Goal: Transaction & Acquisition: Purchase product/service

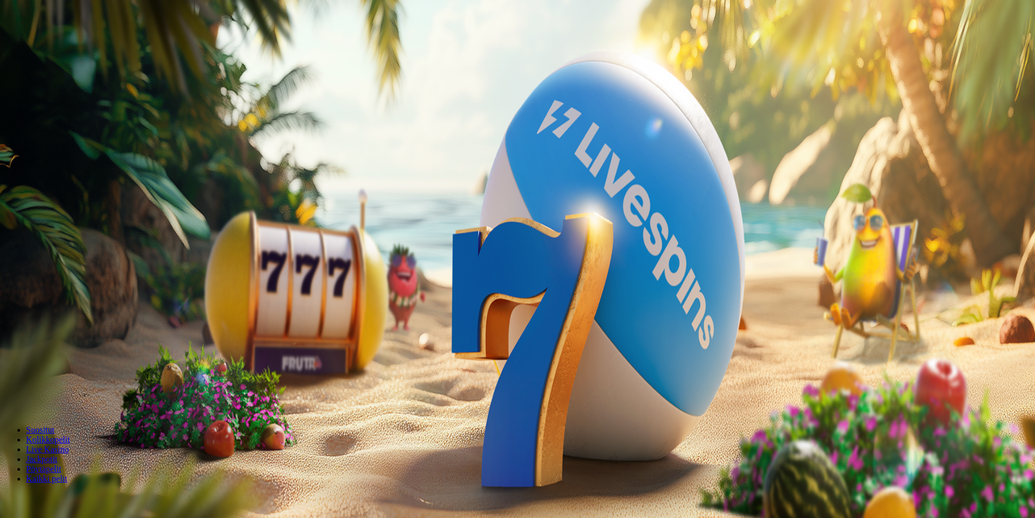
click at [58, 45] on button "Talletus 0.00 €" at bounding box center [30, 39] width 53 height 11
click at [120, 183] on label "50 €" at bounding box center [112, 187] width 15 height 9
type input "**"
click at [78, 276] on button "TALLETA JA PELAA" at bounding box center [41, 281] width 74 height 11
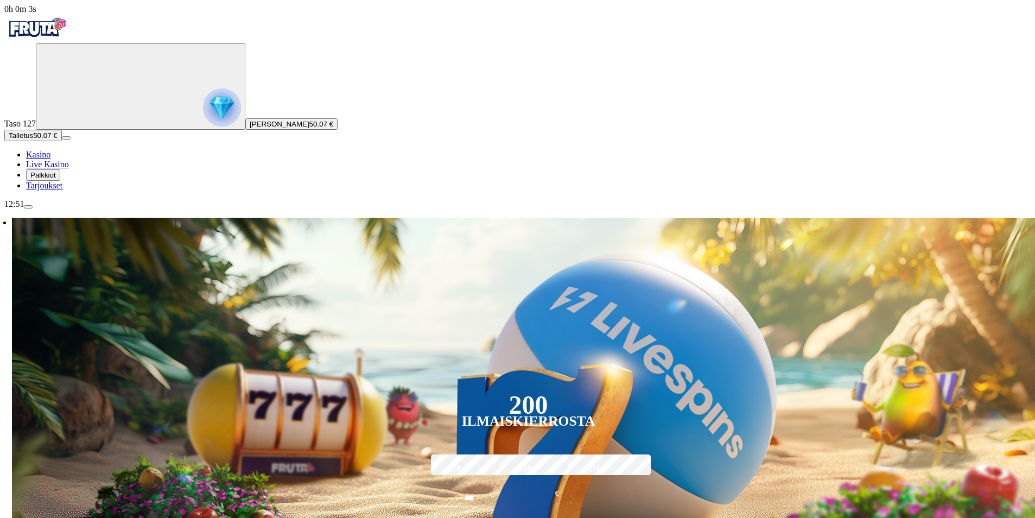
click at [50, 159] on link "Kasino" at bounding box center [38, 154] width 24 height 9
click at [26, 159] on span "diamond icon" at bounding box center [26, 154] width 0 height 9
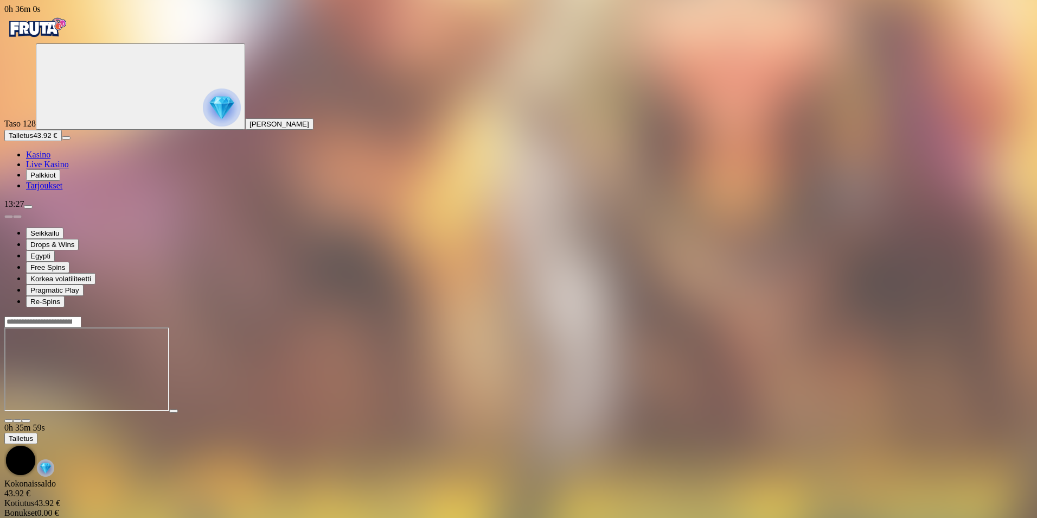
click at [9, 421] on span "close icon" at bounding box center [9, 421] width 0 height 0
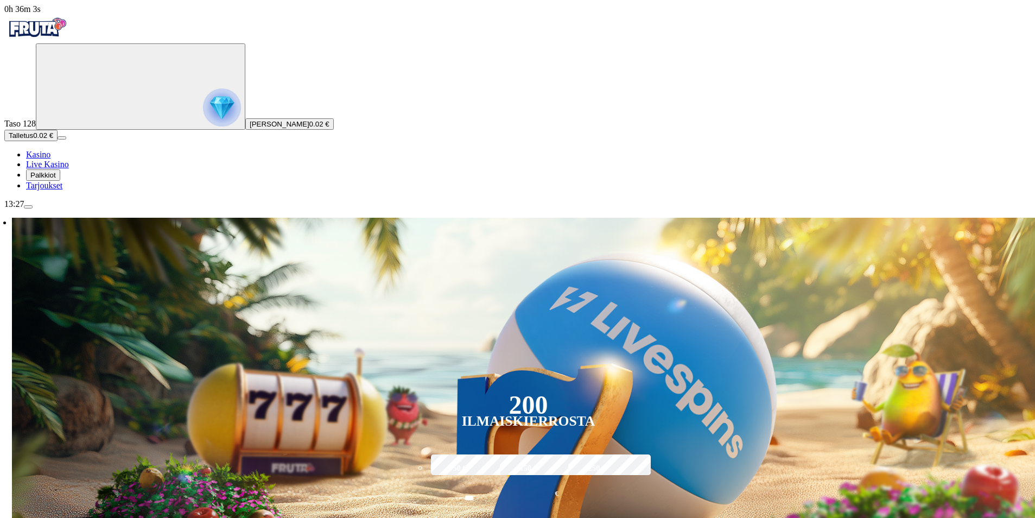
click at [58, 141] on button "Talletus 0.02 €" at bounding box center [30, 135] width 53 height 11
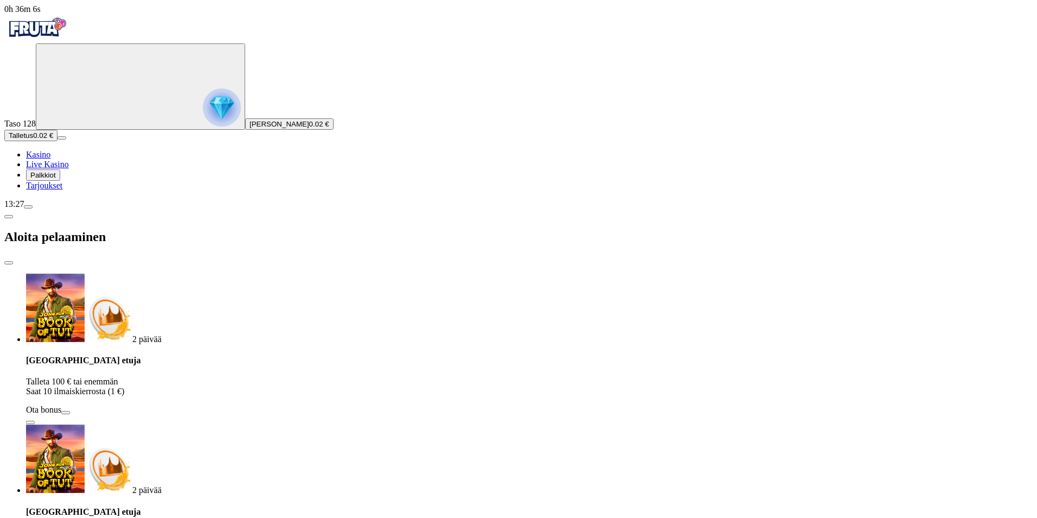
type input "**"
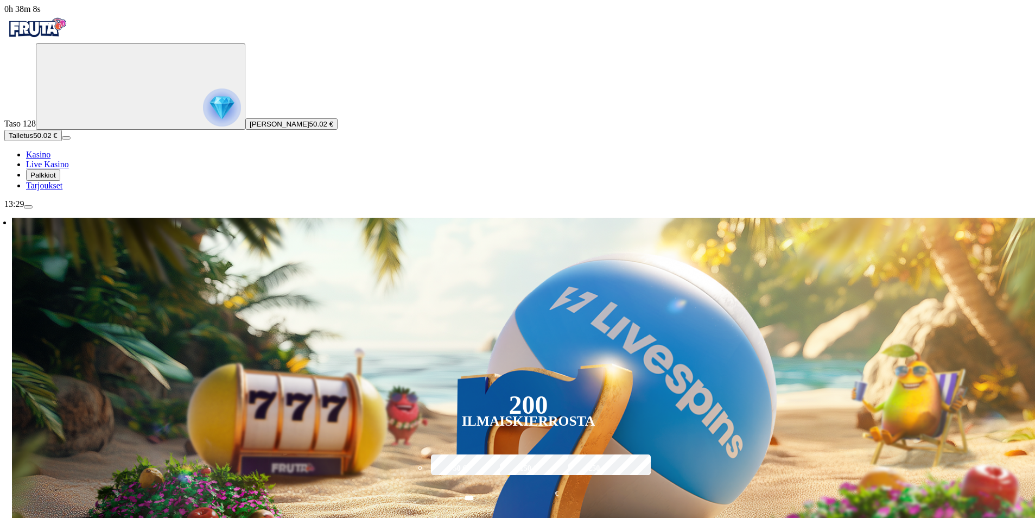
click at [51, 179] on span "Palkkiot" at bounding box center [43, 175] width 26 height 8
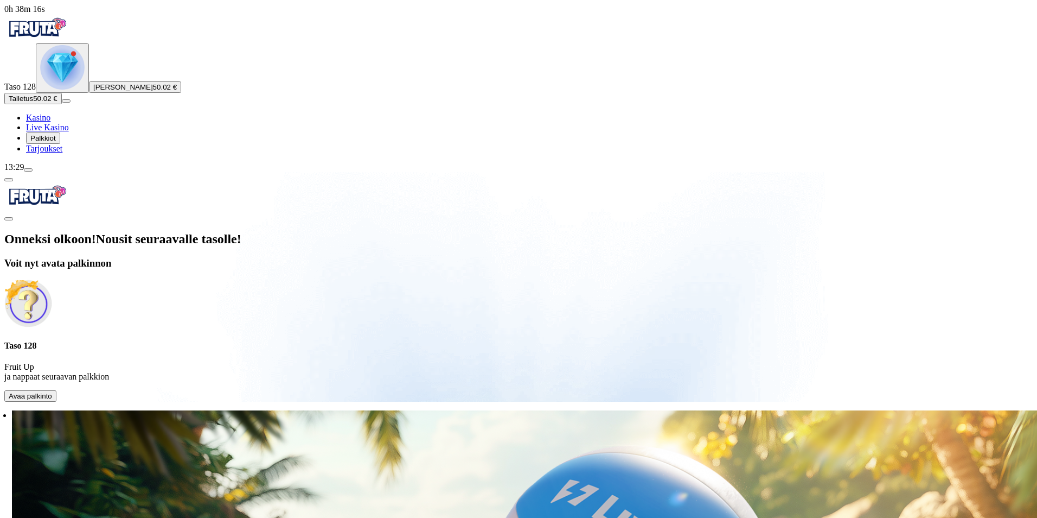
click at [52, 392] on span "Avaa palkinto" at bounding box center [30, 396] width 43 height 8
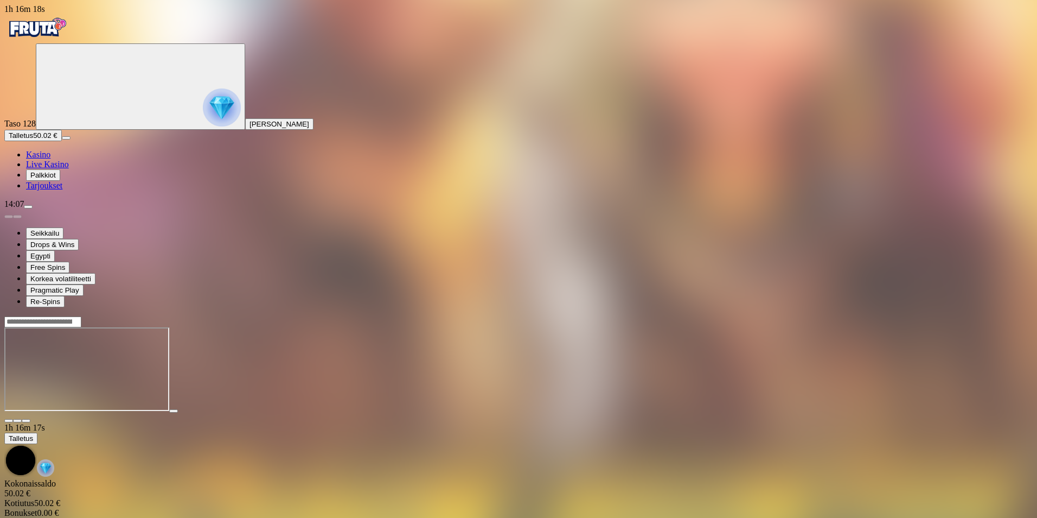
click at [9, 421] on span "close icon" at bounding box center [9, 421] width 0 height 0
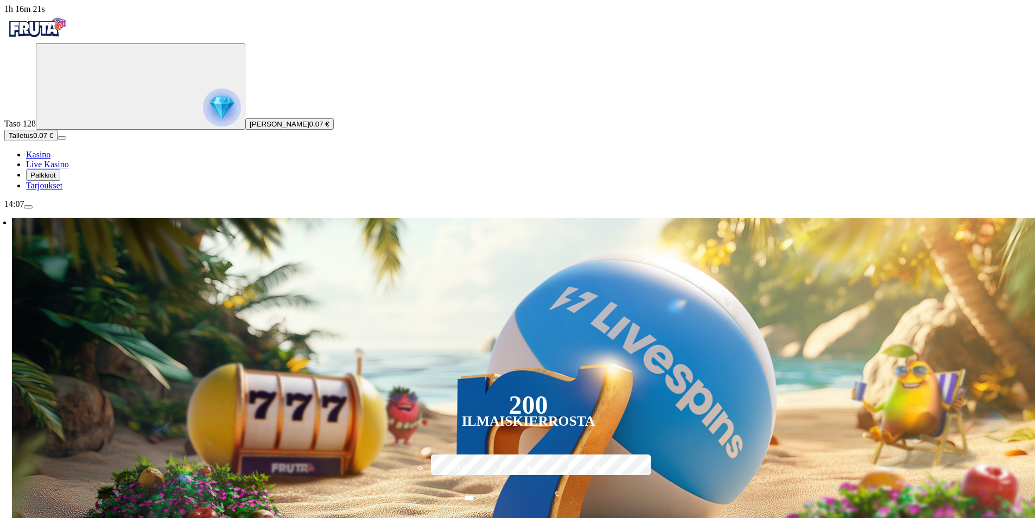
click at [28, 207] on span "menu icon" at bounding box center [28, 207] width 0 height 0
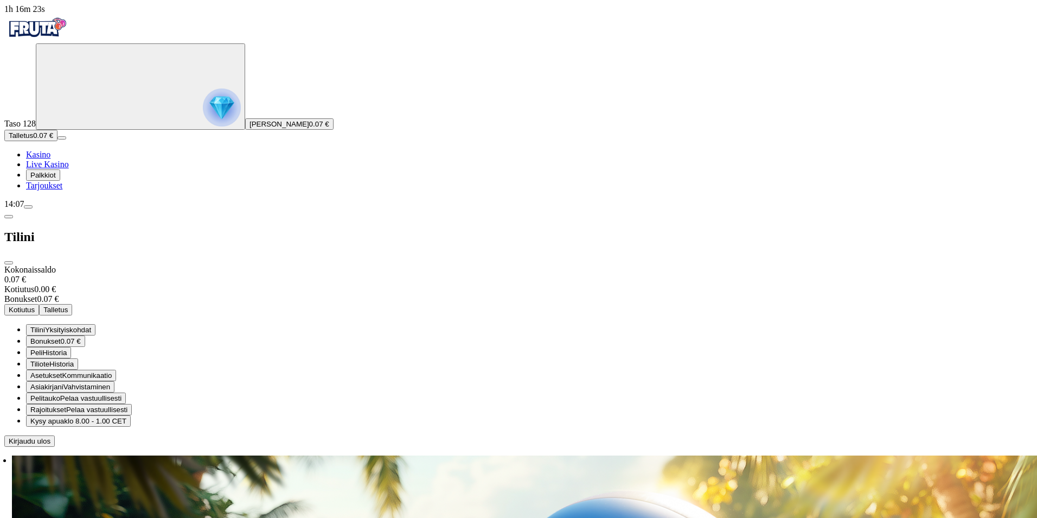
click at [50, 445] on span "Kirjaudu ulos" at bounding box center [30, 441] width 42 height 8
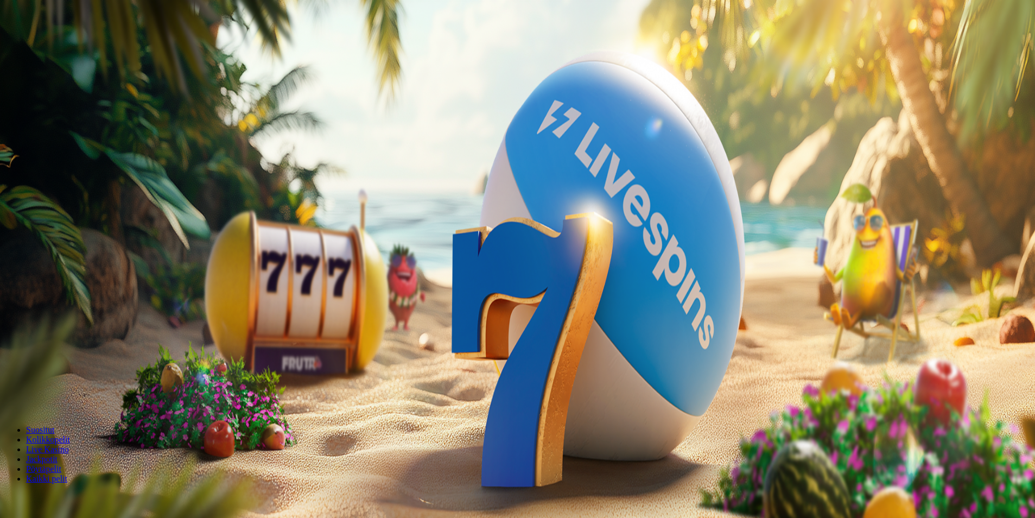
click at [58, 45] on button "Talletus 0.00 €" at bounding box center [30, 39] width 53 height 11
click at [120, 183] on label "50 €" at bounding box center [112, 187] width 15 height 9
type input "**"
click at [74, 277] on span "TALLETA JA PELAA" at bounding box center [41, 281] width 65 height 8
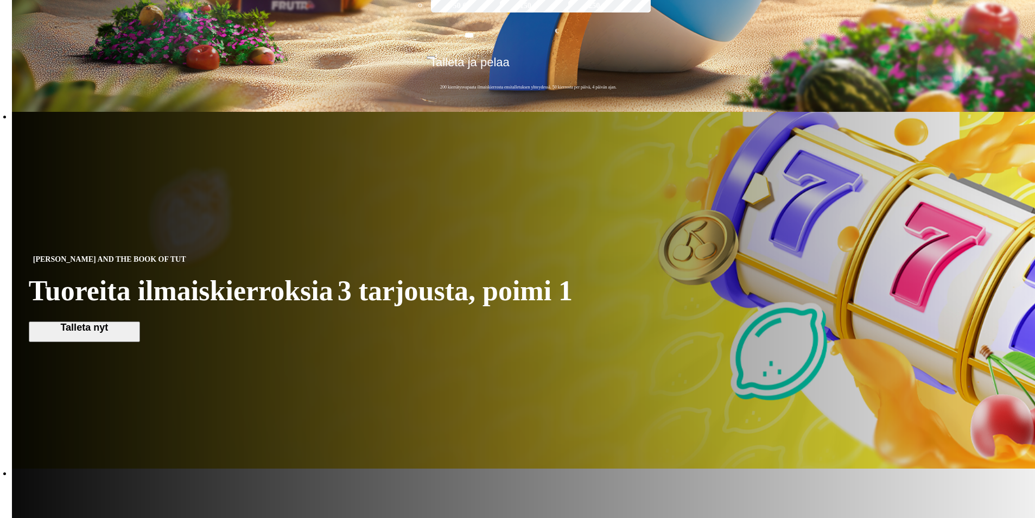
scroll to position [832, 0]
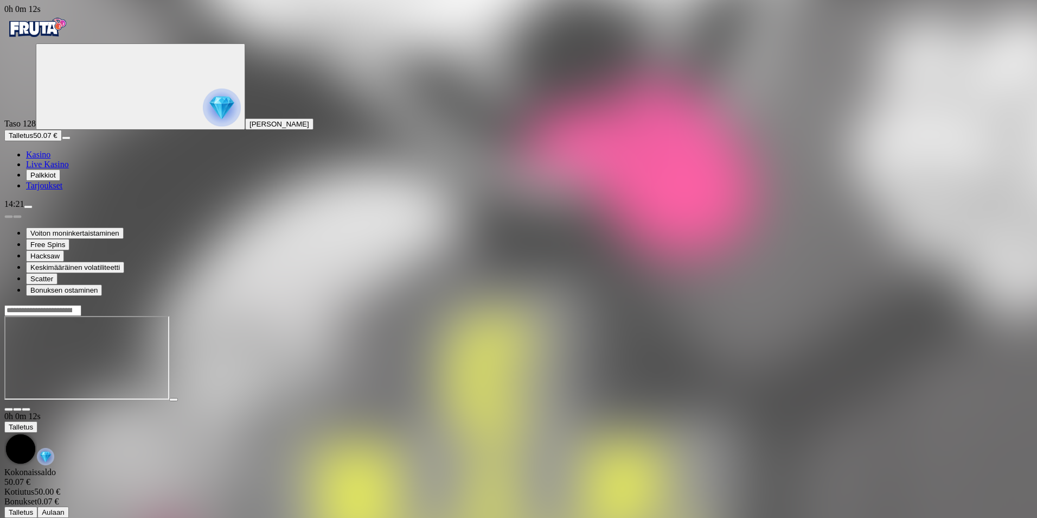
click at [9, 409] on span "close icon" at bounding box center [9, 409] width 0 height 0
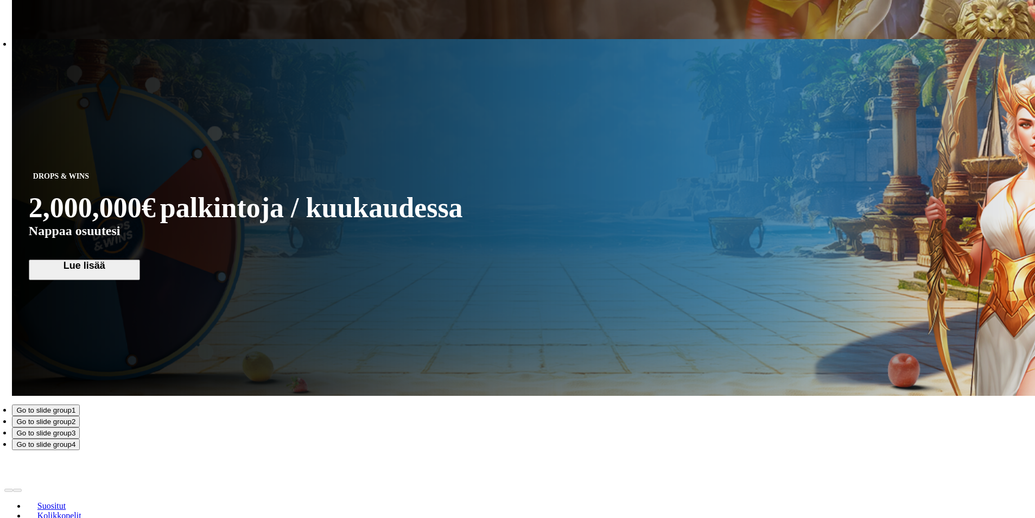
scroll to position [1664, 0]
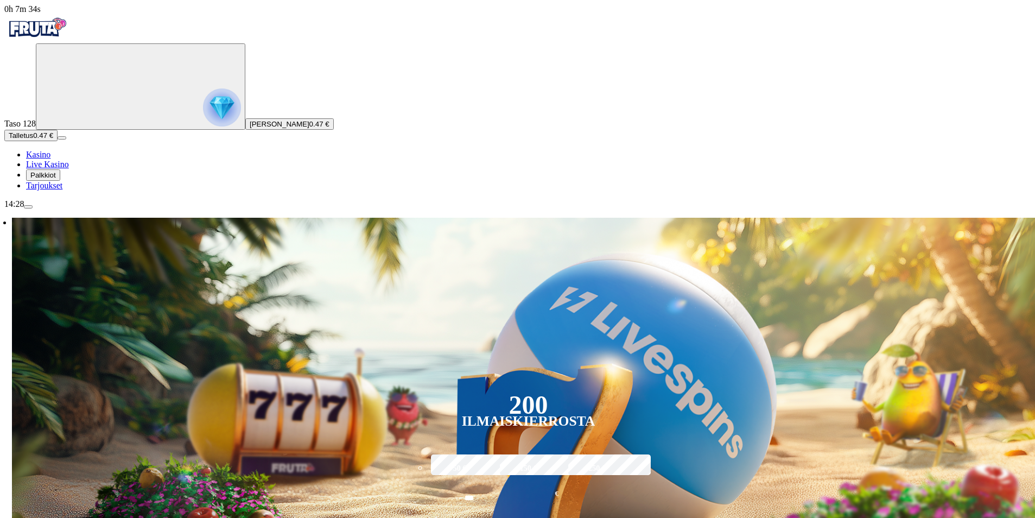
click at [33, 139] on span "Talletus" at bounding box center [21, 135] width 24 height 8
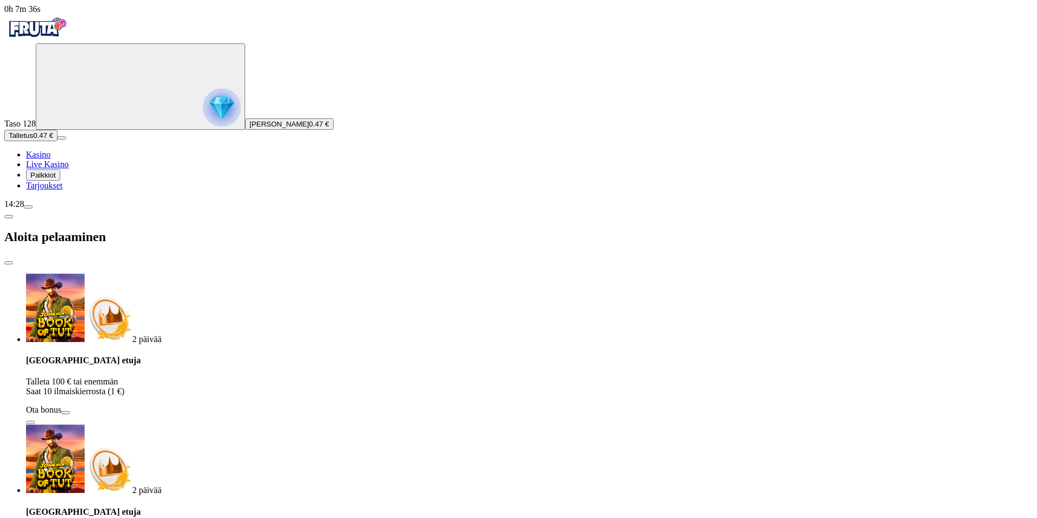
type input "**"
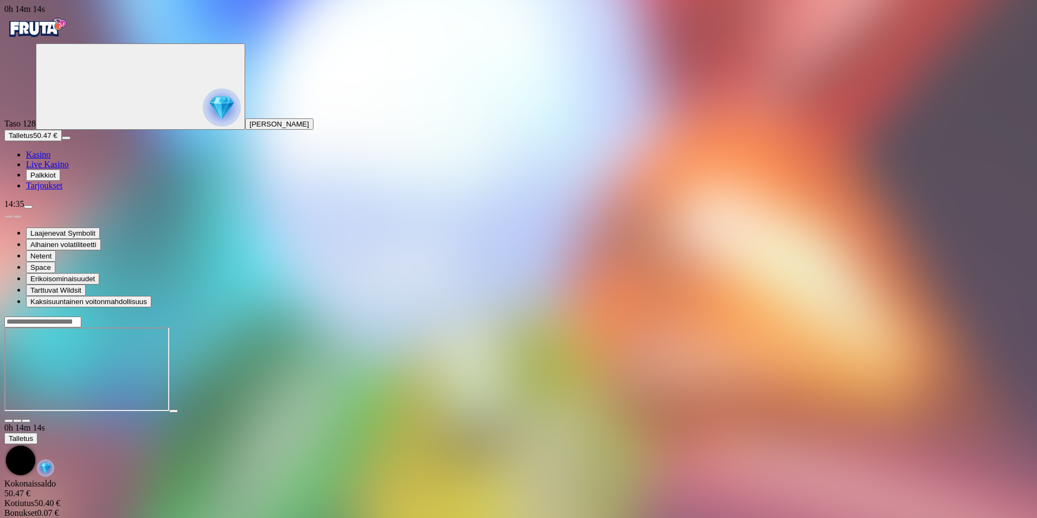
click at [9, 421] on span "close icon" at bounding box center [9, 421] width 0 height 0
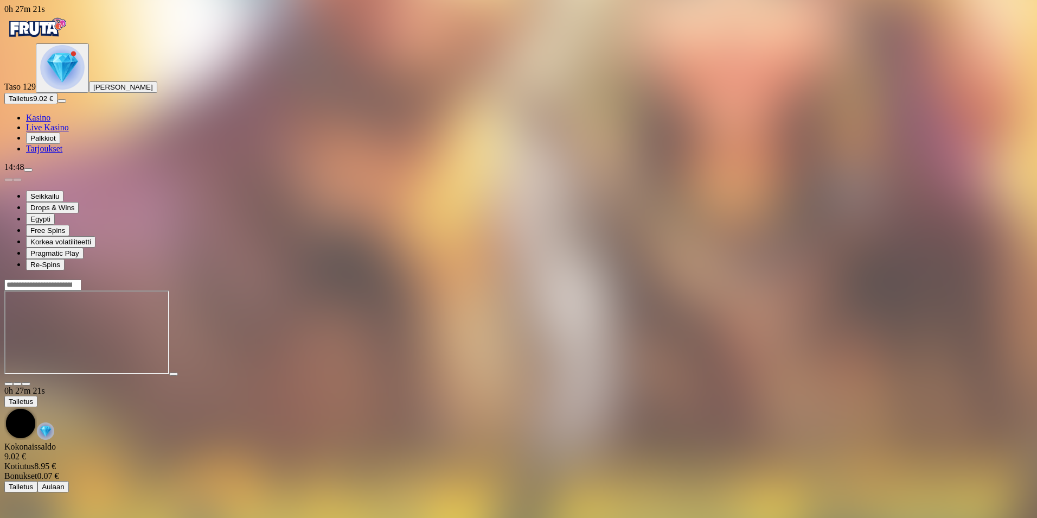
click at [9, 384] on span "close icon" at bounding box center [9, 384] width 0 height 0
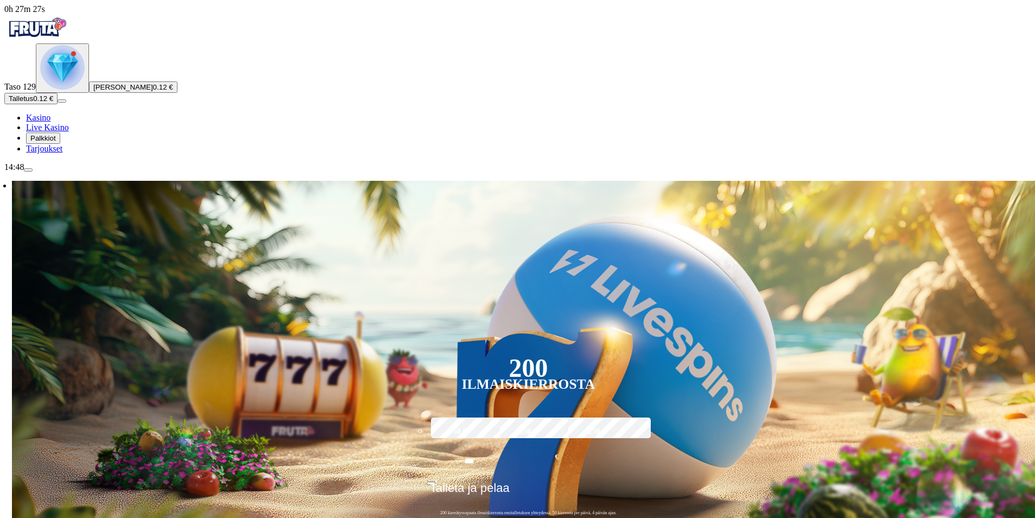
click at [28, 170] on span "menu icon" at bounding box center [28, 170] width 0 height 0
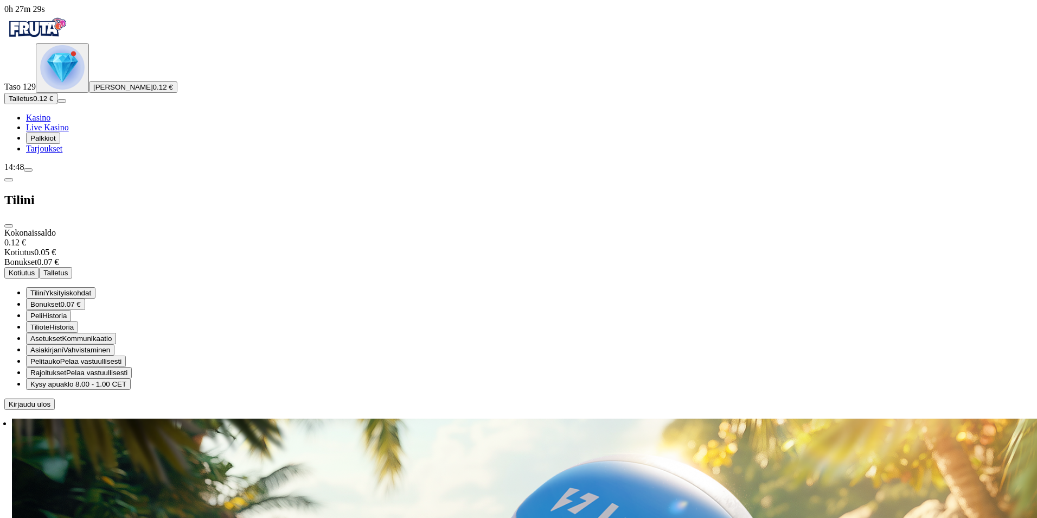
click at [50, 408] on span "Kirjaudu ulos" at bounding box center [30, 404] width 42 height 8
